Goal: Task Accomplishment & Management: Use online tool/utility

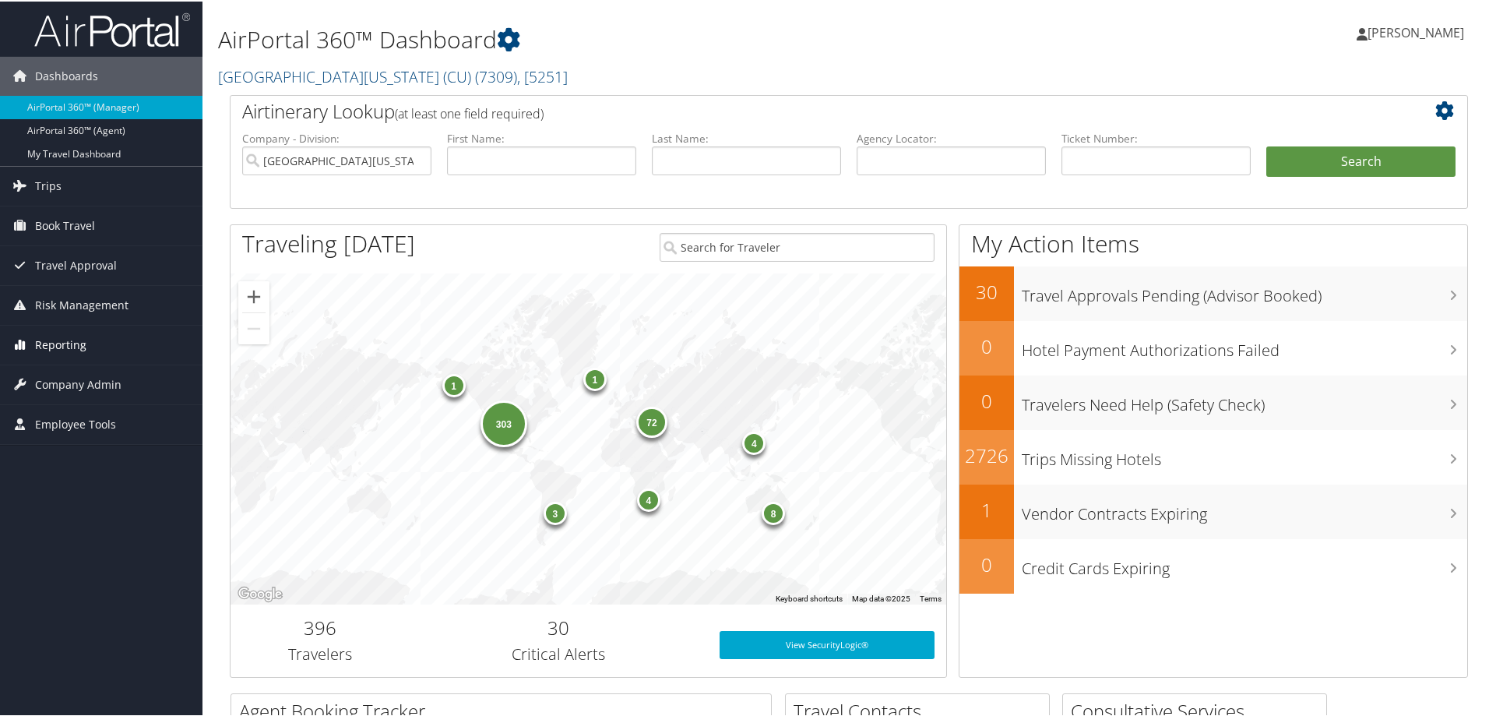
click at [57, 341] on span "Reporting" at bounding box center [60, 343] width 51 height 39
click at [59, 375] on link "Unused Tickets" at bounding box center [101, 374] width 202 height 23
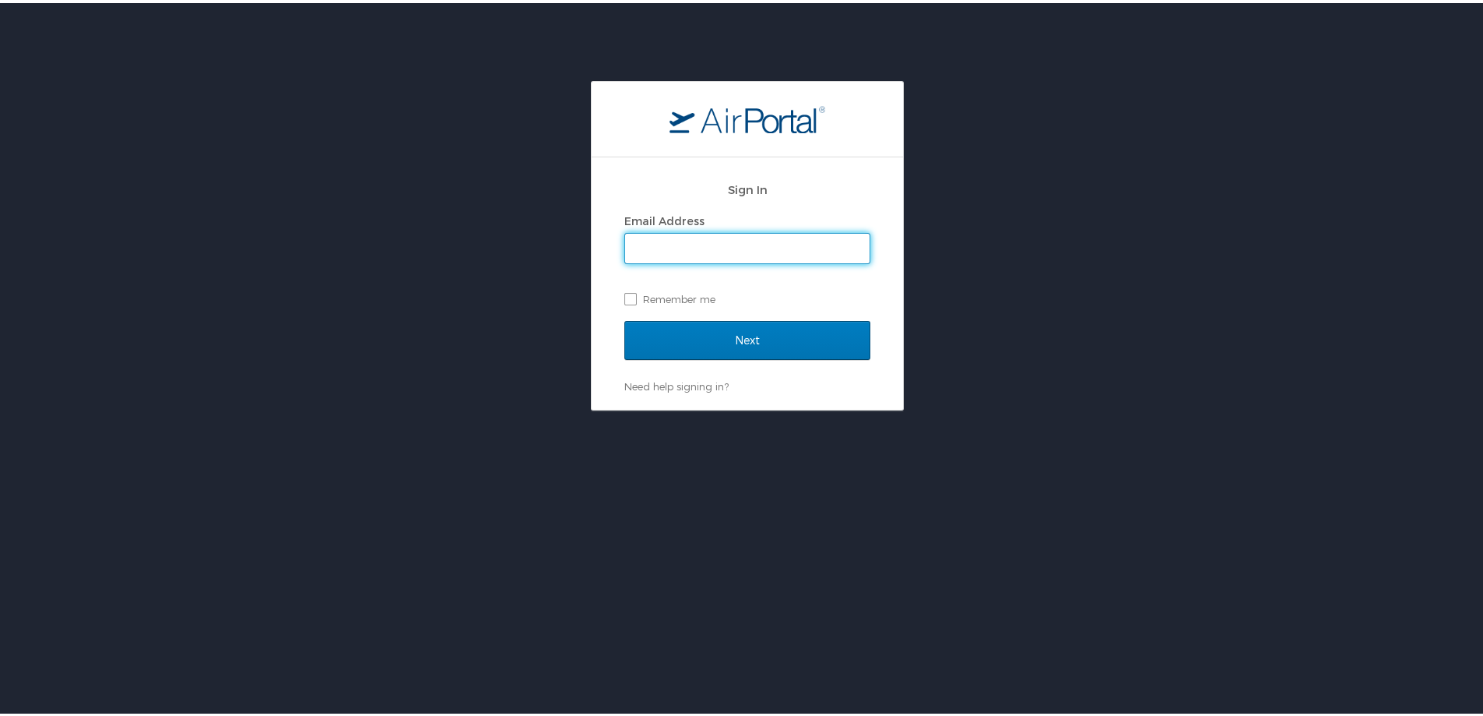
type input "shannon.gorham@cbtravel.com"
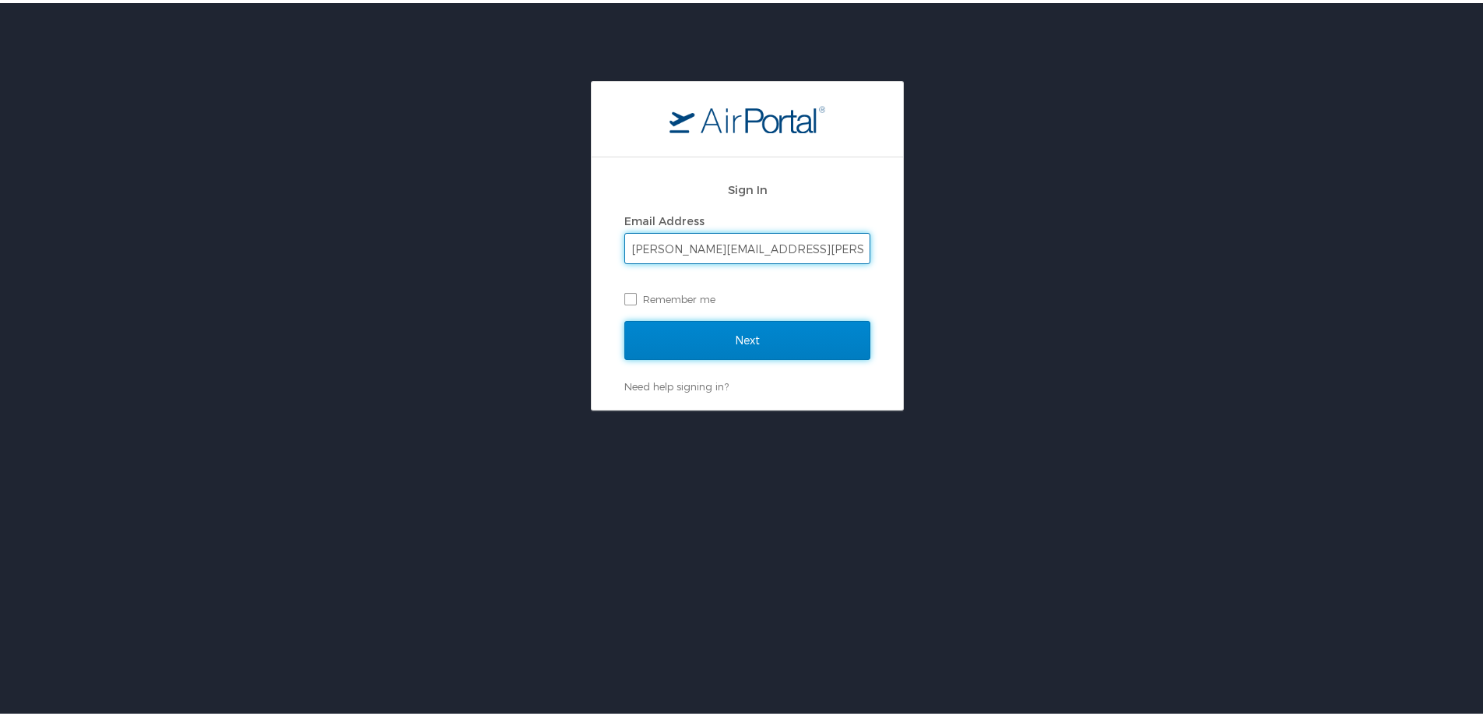
click at [735, 341] on input "Next" at bounding box center [747, 337] width 246 height 39
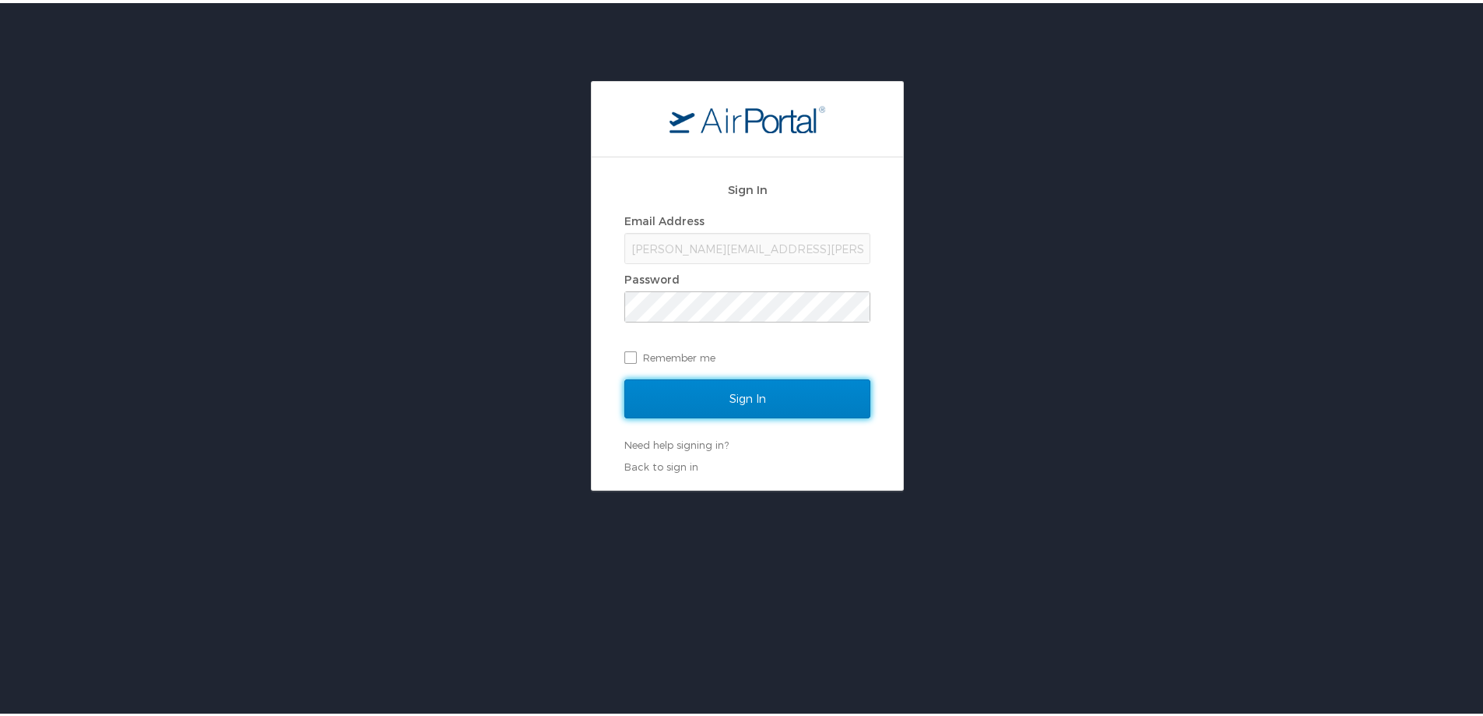
click at [736, 390] on input "Sign In" at bounding box center [747, 395] width 246 height 39
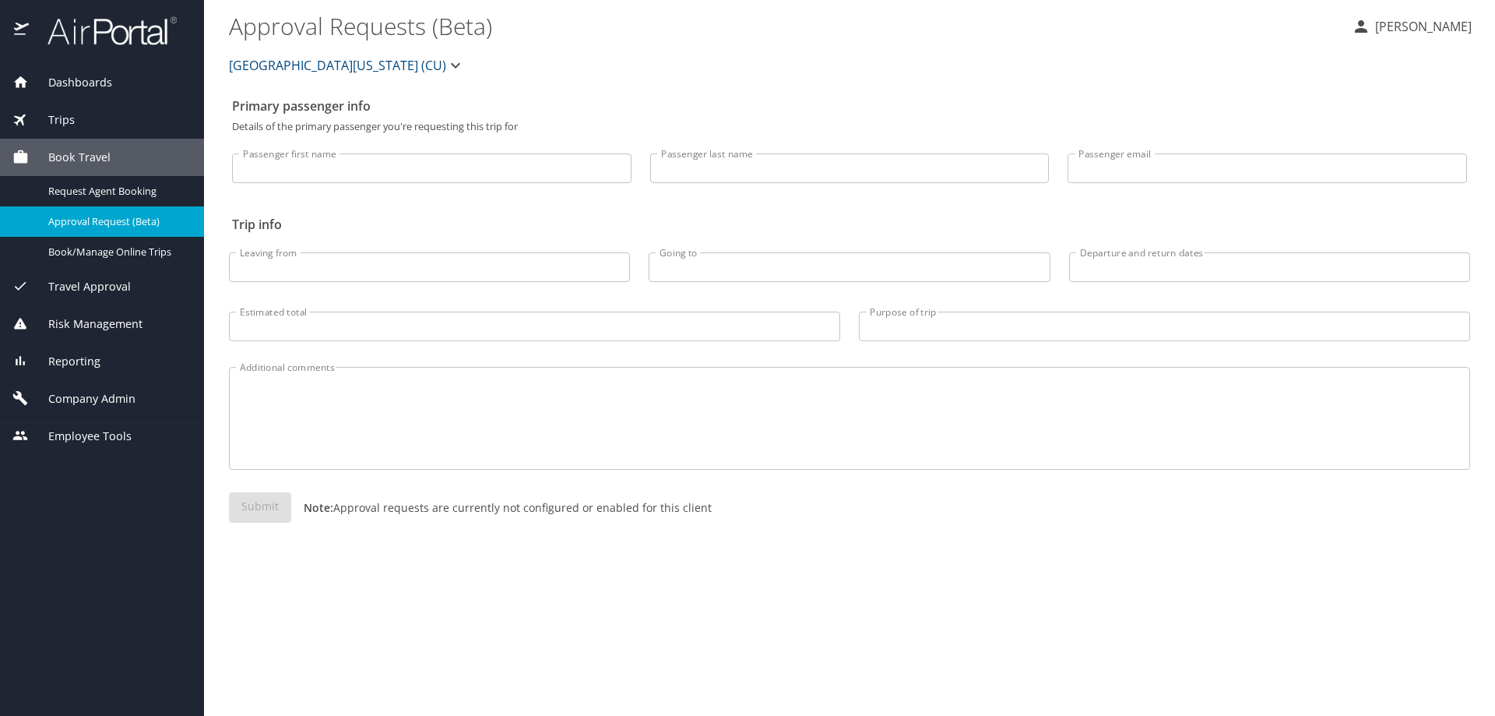
click at [80, 354] on span "Reporting" at bounding box center [65, 361] width 72 height 17
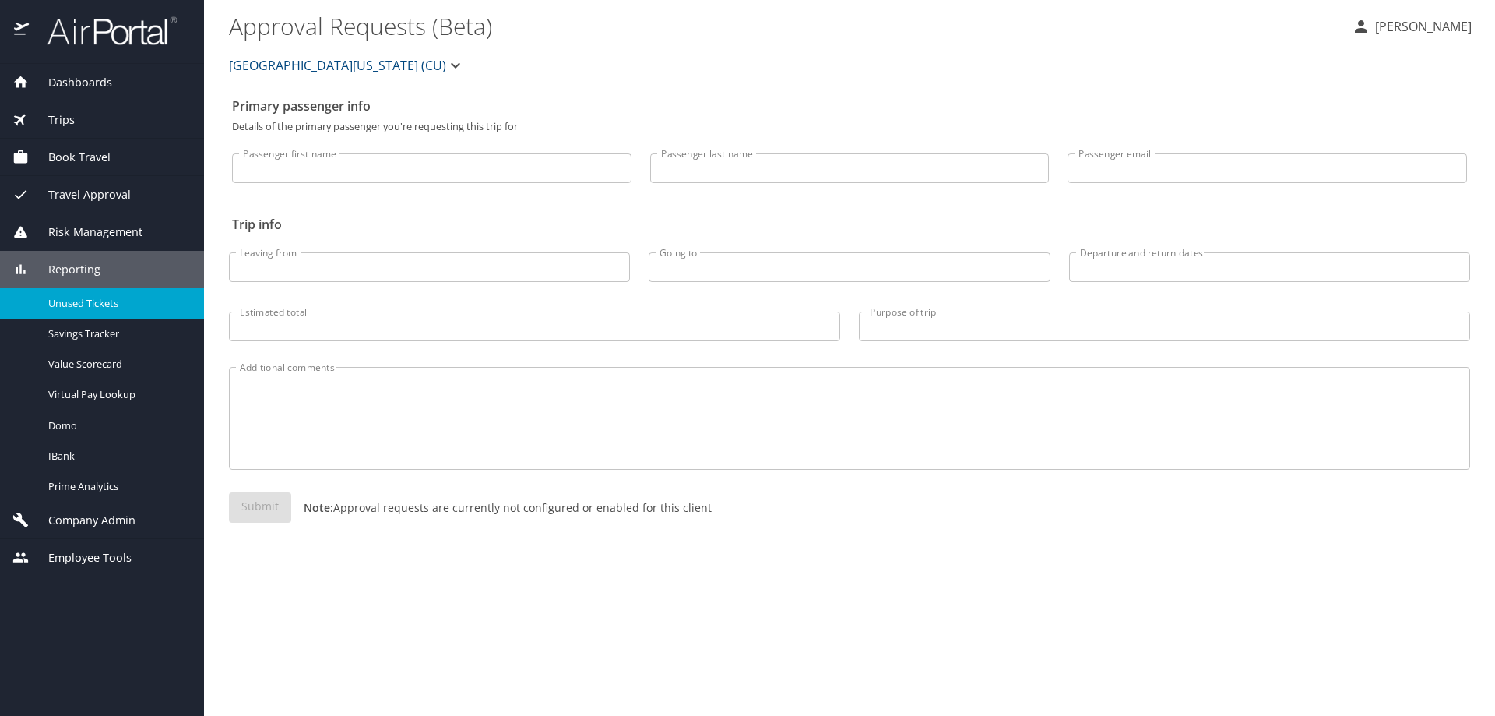
click at [84, 304] on span "Unused Tickets" at bounding box center [116, 303] width 137 height 15
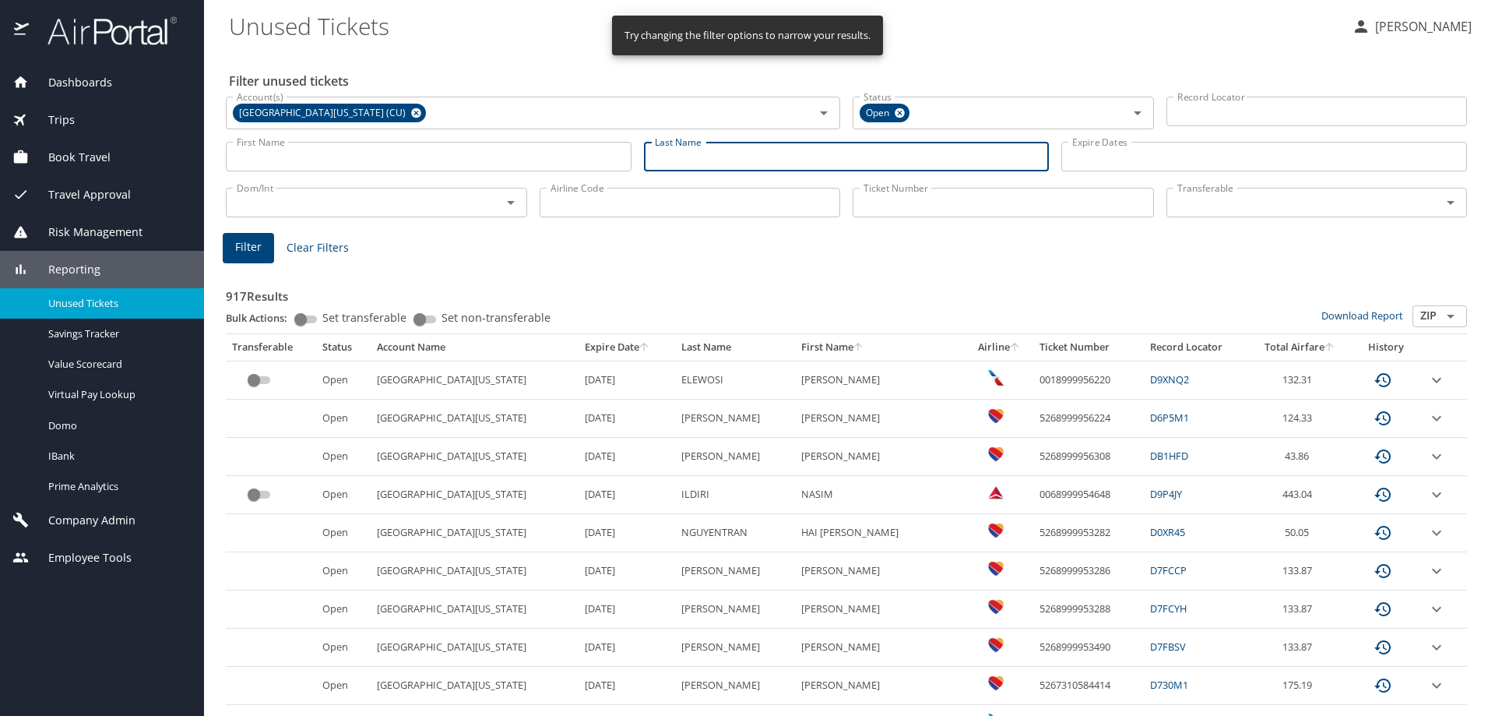
click at [730, 163] on input "Last Name" at bounding box center [847, 157] width 406 height 30
type input "hammer"
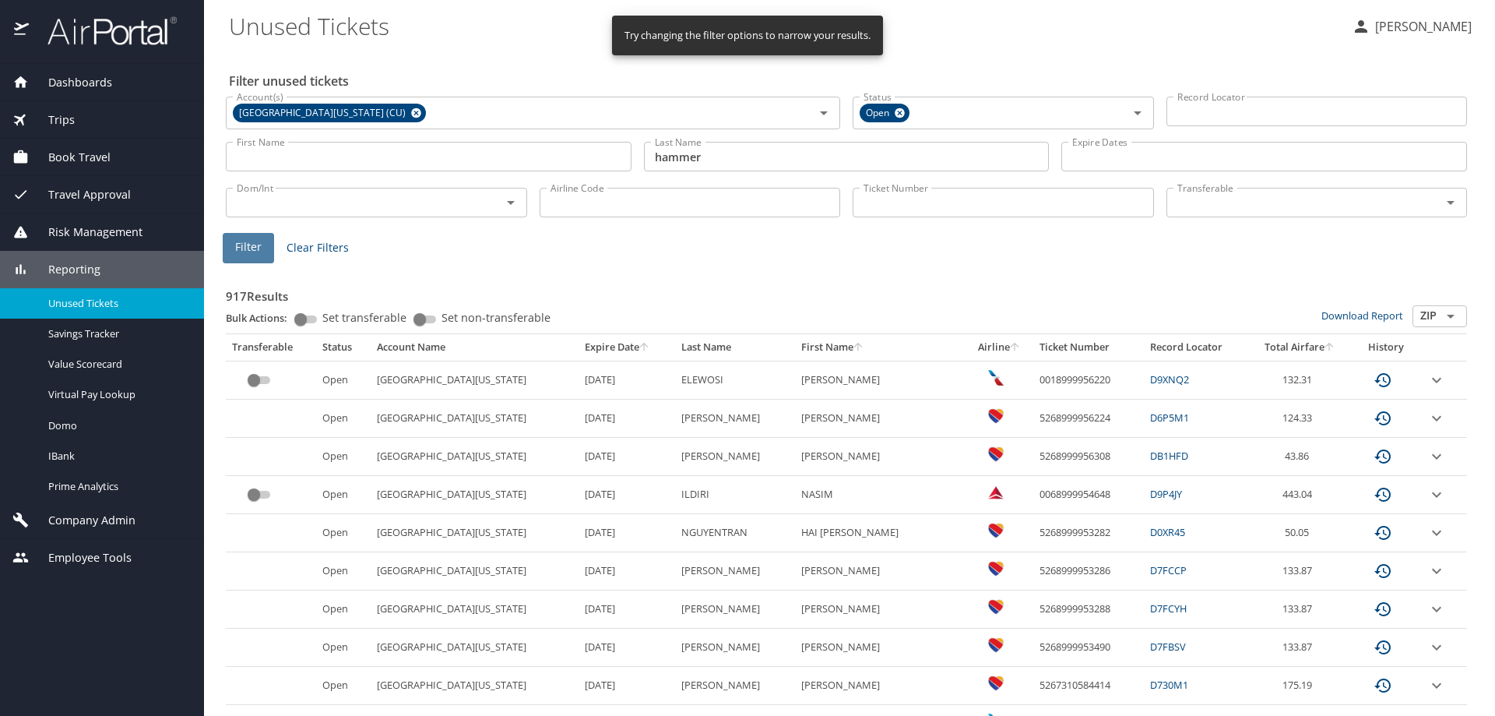
click at [266, 244] on button "Filter" at bounding box center [248, 248] width 51 height 30
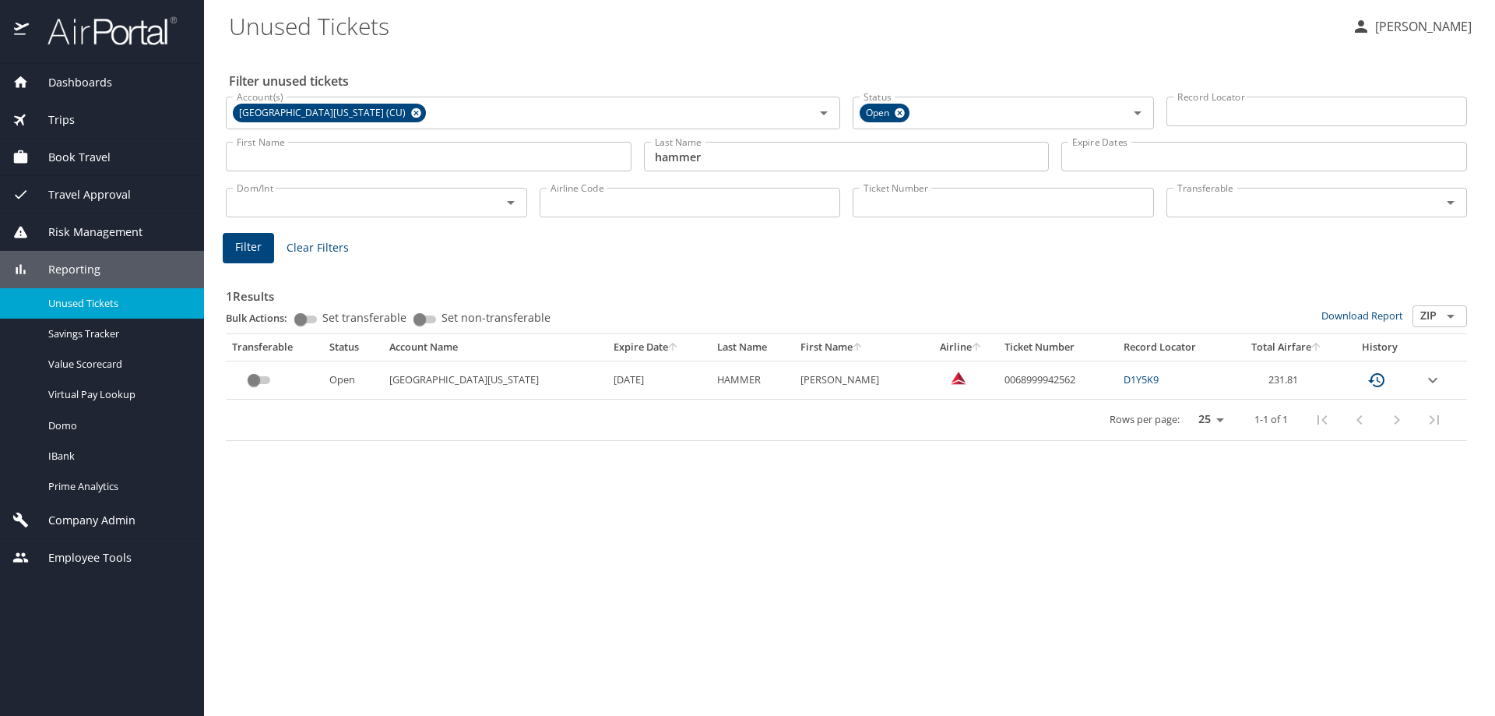
click at [1436, 380] on icon "expand row" at bounding box center [1432, 380] width 19 height 19
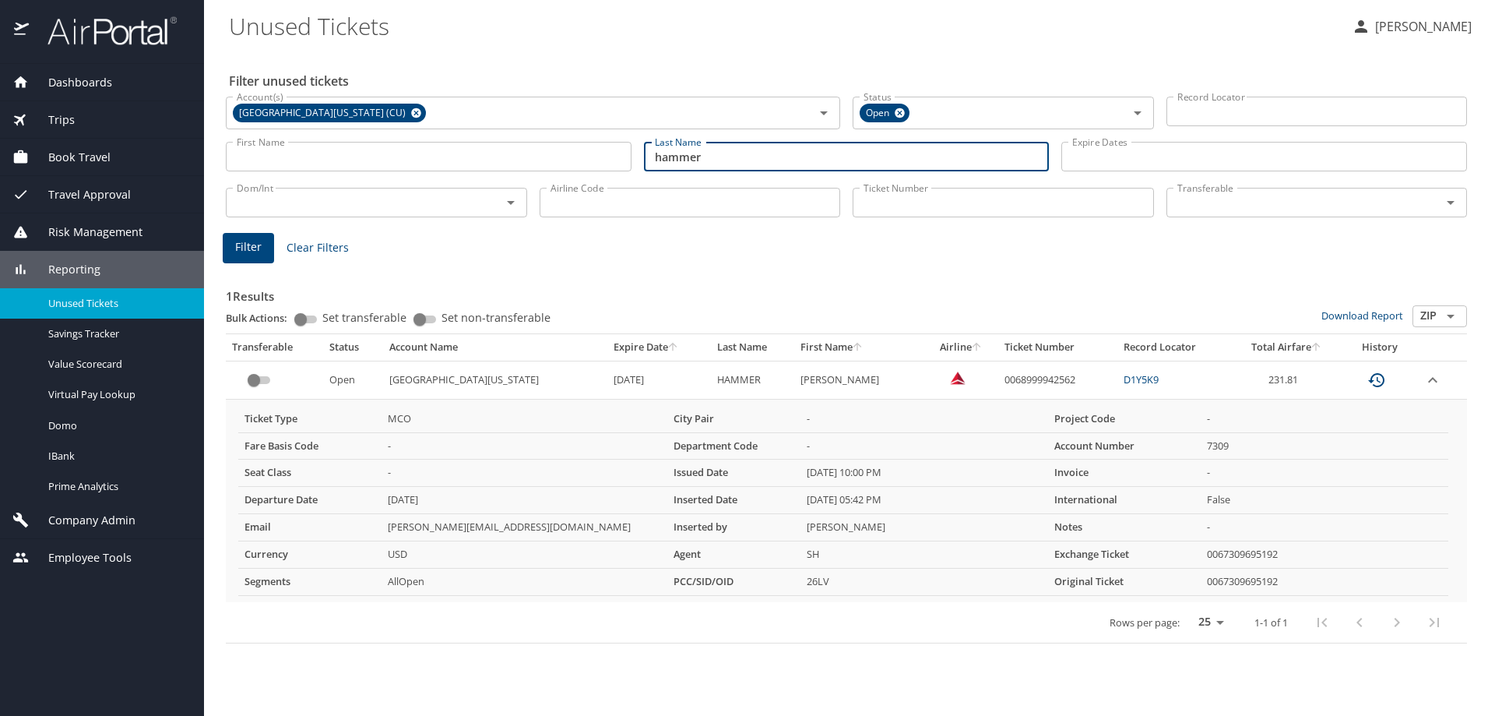
drag, startPoint x: 741, startPoint y: 150, endPoint x: 470, endPoint y: 183, distance: 272.9
click at [471, 185] on div "Filter unused tickets Account(s) University of Colorado (CU) Account(s) Status …" at bounding box center [849, 383] width 1241 height 666
type input "hammer"
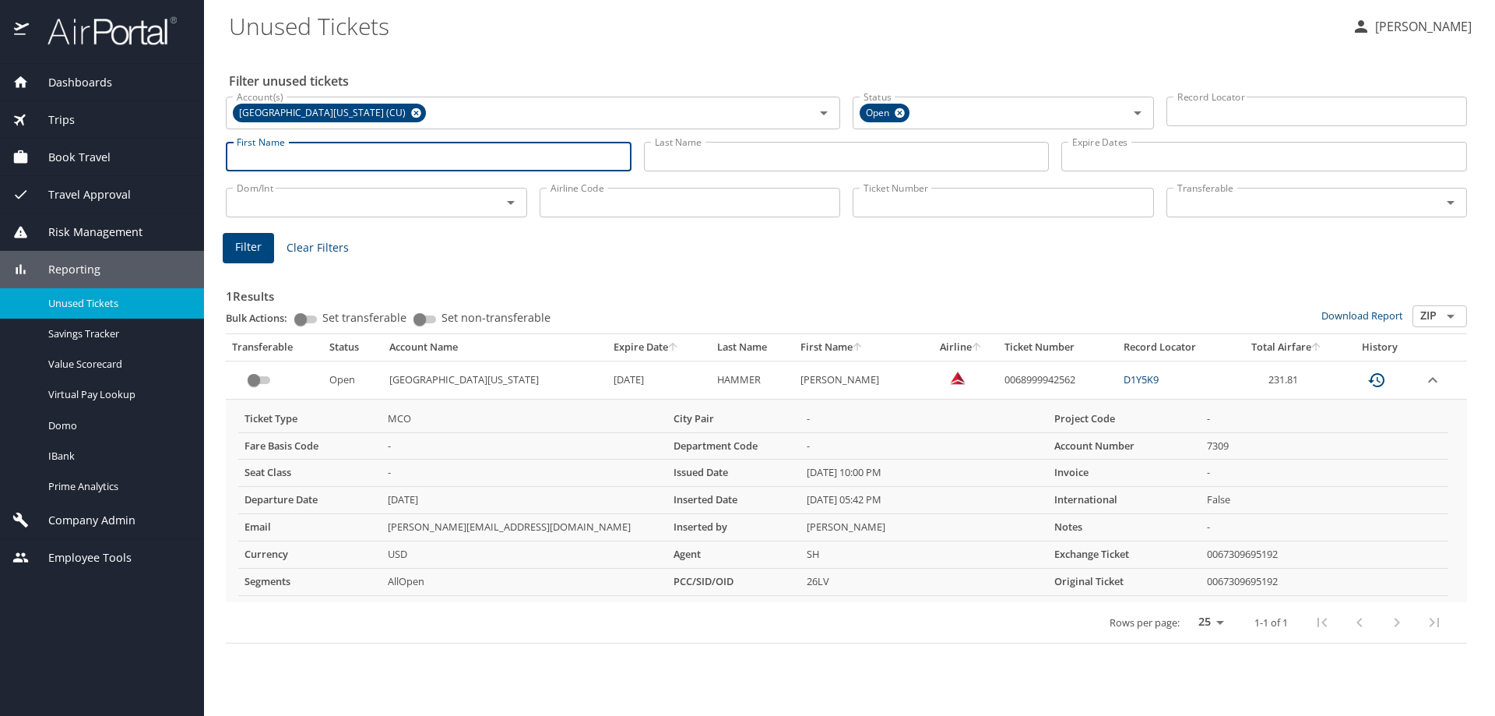
click at [723, 150] on input "Last Name" at bounding box center [847, 157] width 406 height 30
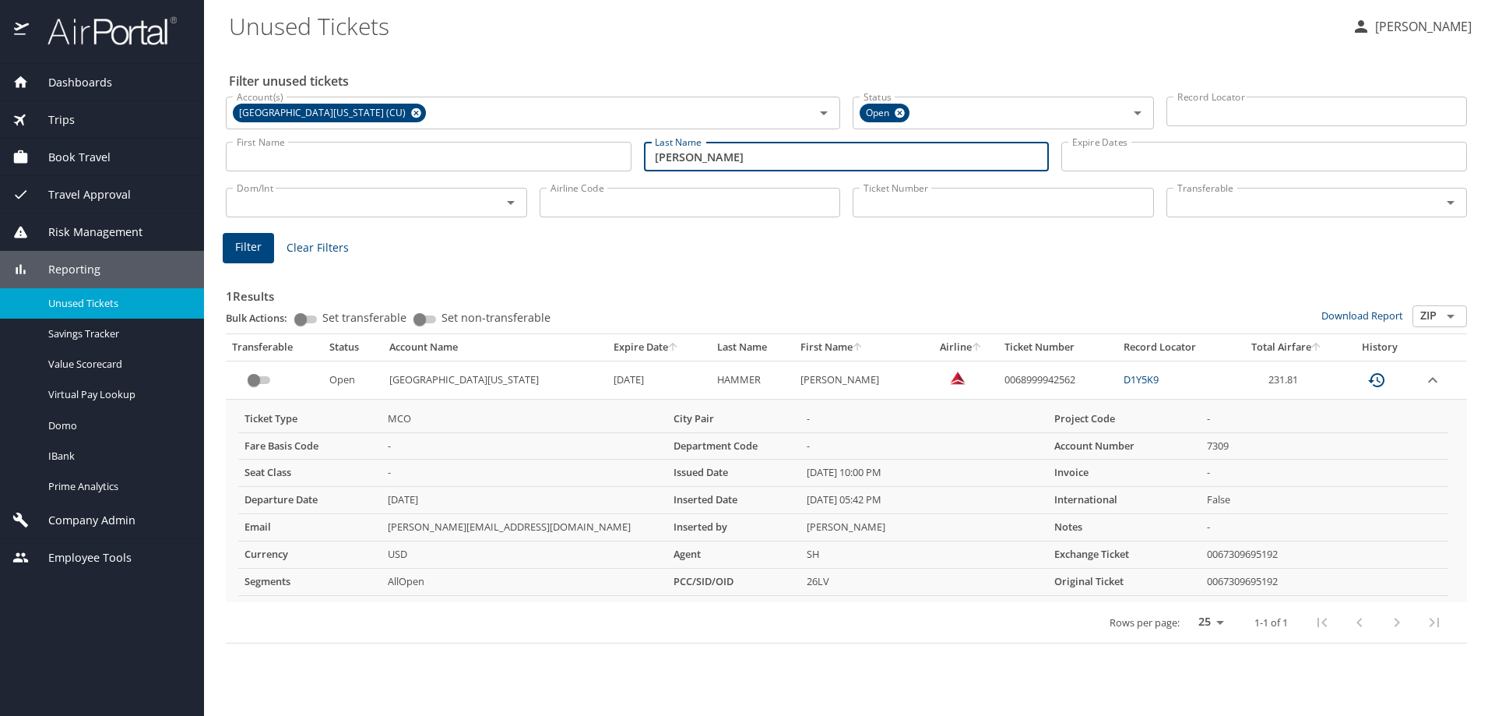
click at [254, 244] on span "Filter" at bounding box center [248, 246] width 26 height 19
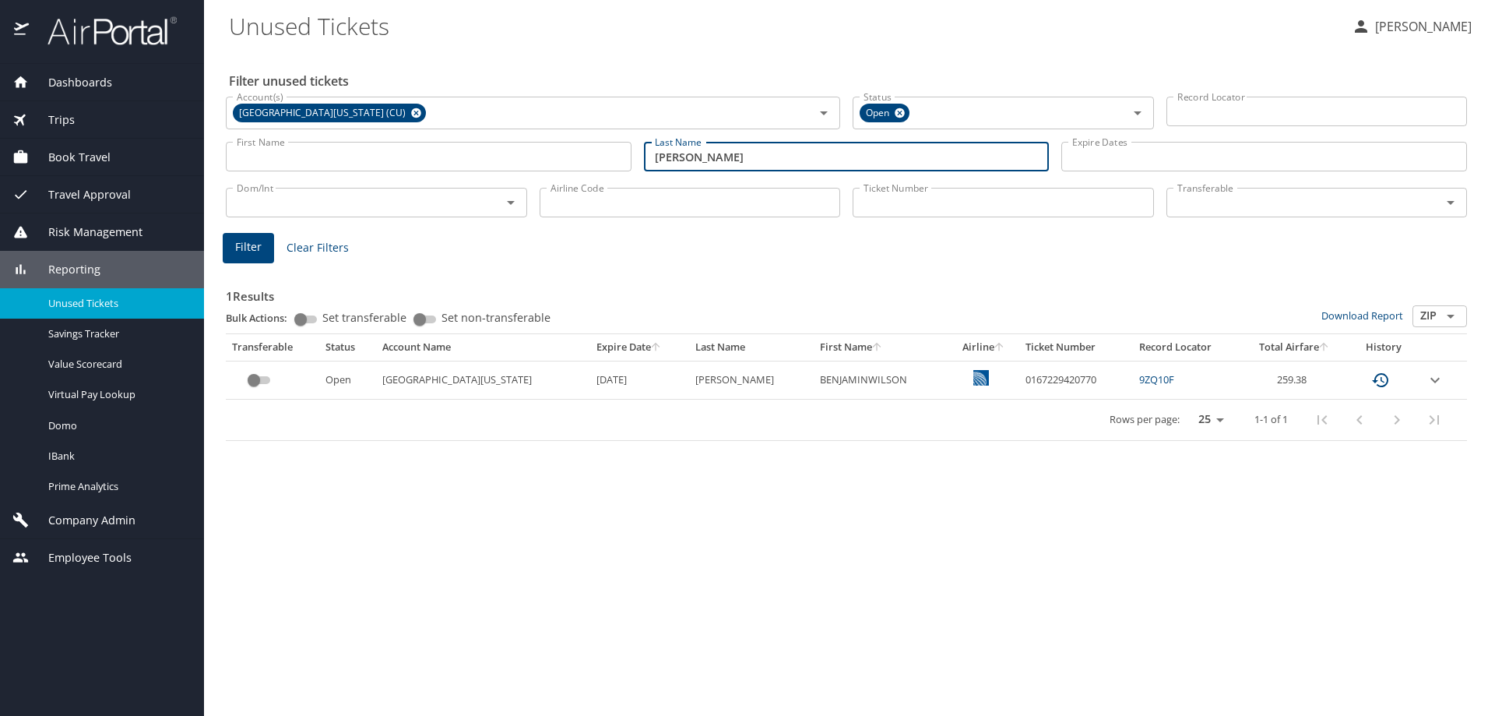
drag, startPoint x: 723, startPoint y: 165, endPoint x: 607, endPoint y: 178, distance: 117.5
click at [608, 178] on div "Filter unused tickets Account(s) University of Colorado (CU) Account(s) Status …" at bounding box center [849, 383] width 1241 height 666
click at [248, 250] on span "Filter" at bounding box center [248, 246] width 26 height 19
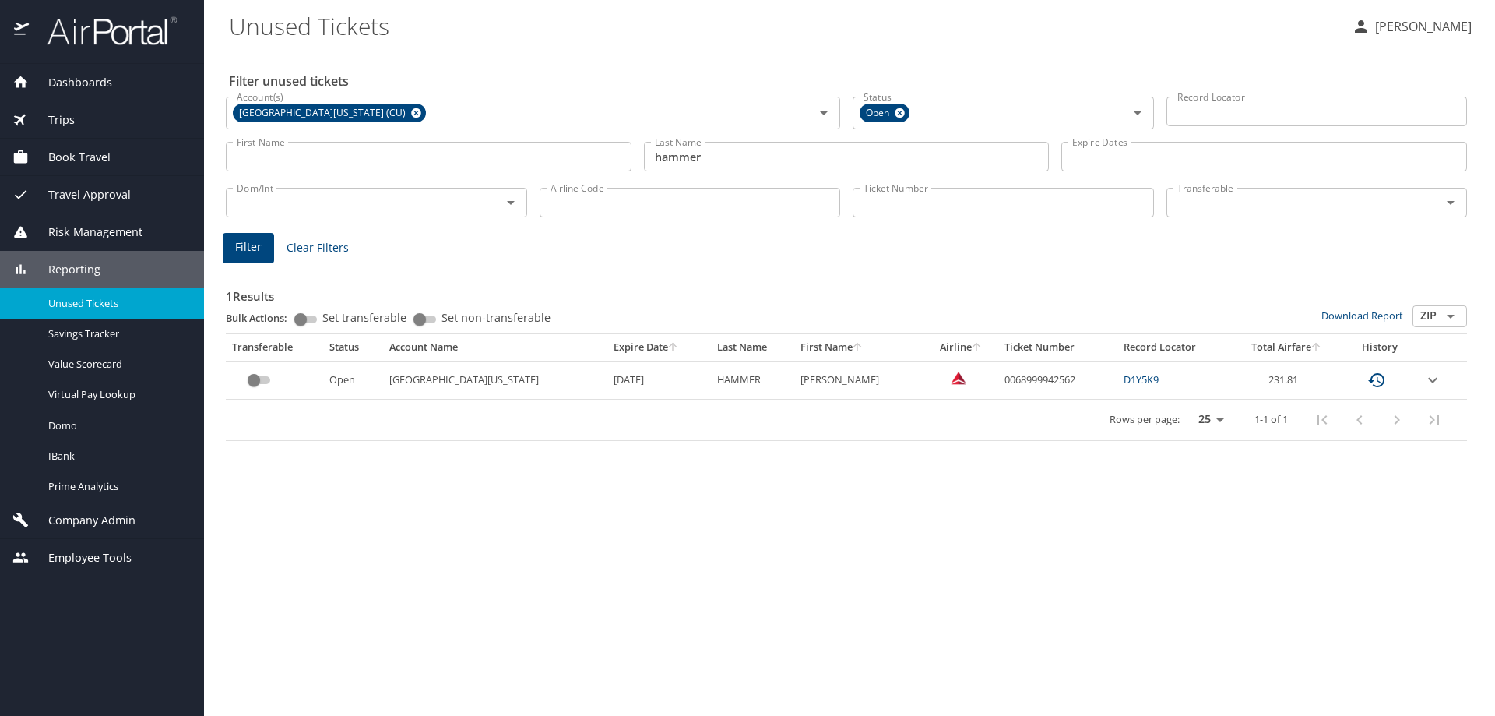
click at [1434, 378] on icon "expand row" at bounding box center [1432, 379] width 9 height 5
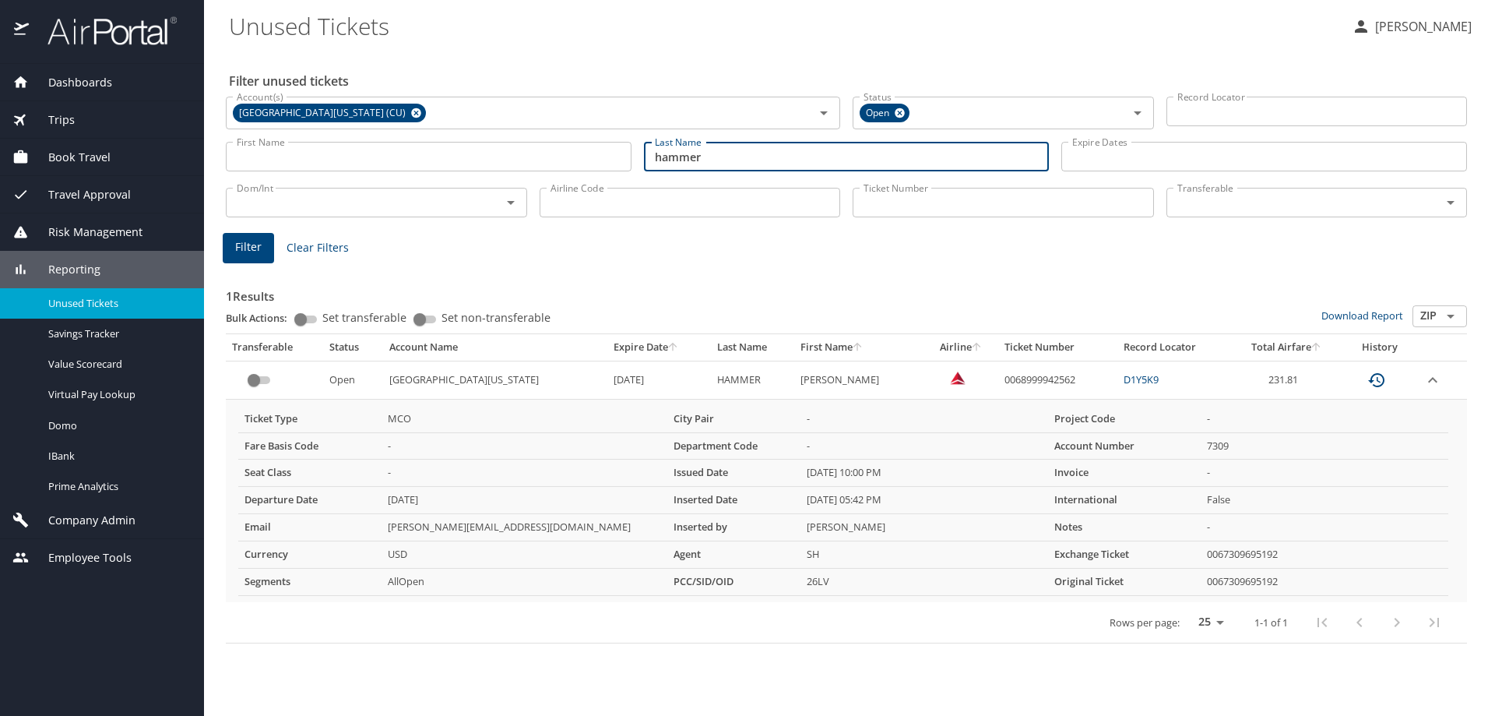
drag, startPoint x: 705, startPoint y: 152, endPoint x: 568, endPoint y: 179, distance: 139.0
click at [568, 181] on div "Filter unused tickets Account(s) University of Colorado (CU) Account(s) Status …" at bounding box center [849, 383] width 1241 height 666
type input "BREWER"
click at [237, 248] on span "Filter" at bounding box center [248, 246] width 26 height 19
